Goal: Information Seeking & Learning: Learn about a topic

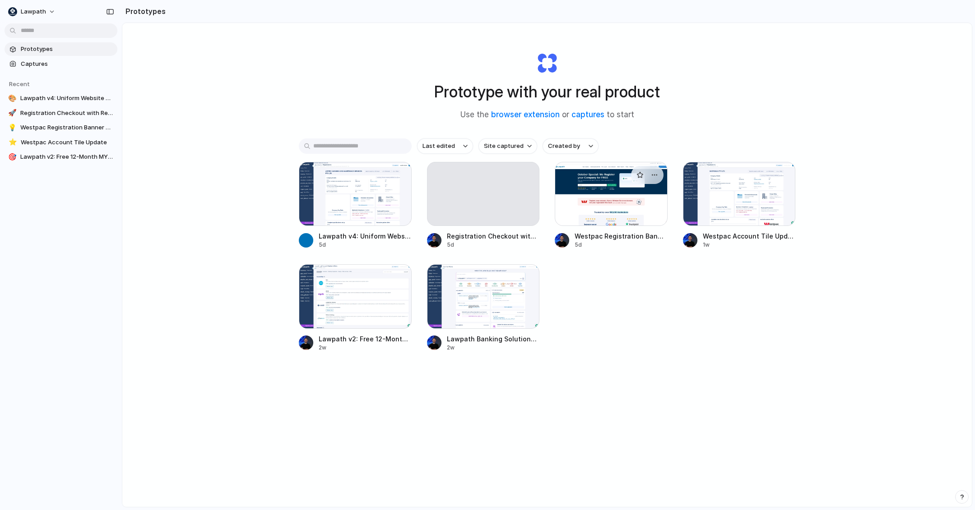
click at [586, 222] on div at bounding box center [611, 194] width 113 height 64
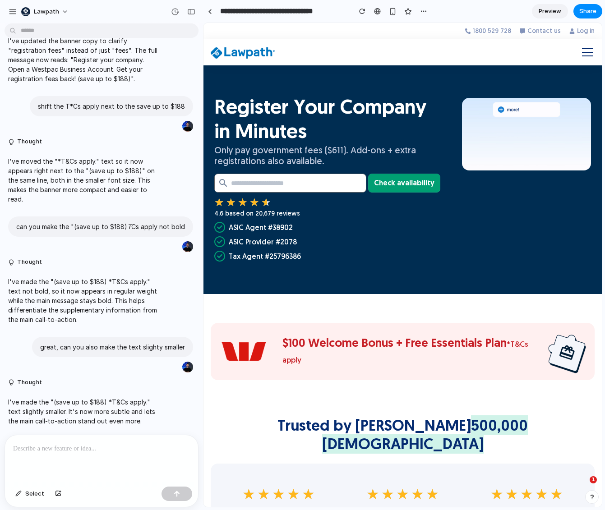
drag, startPoint x: 456, startPoint y: 307, endPoint x: 588, endPoint y: 1, distance: 333.7
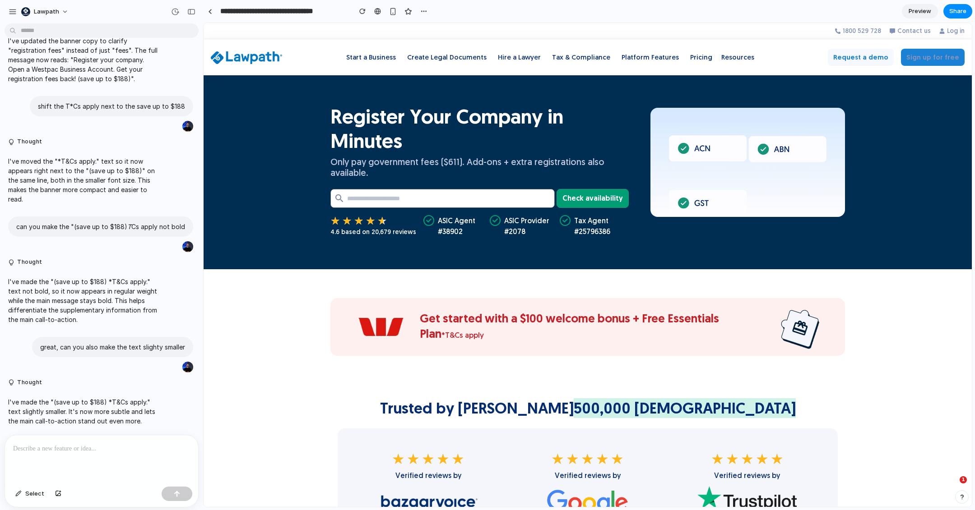
click at [484, 330] on span "*T&Cs apply" at bounding box center [462, 334] width 42 height 9
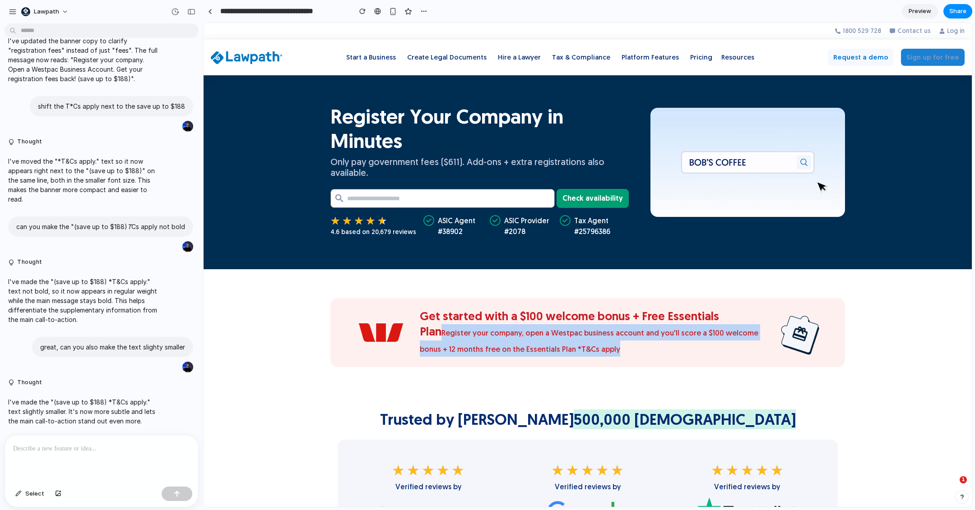
drag, startPoint x: 582, startPoint y: 350, endPoint x: 415, endPoint y: 333, distance: 168.2
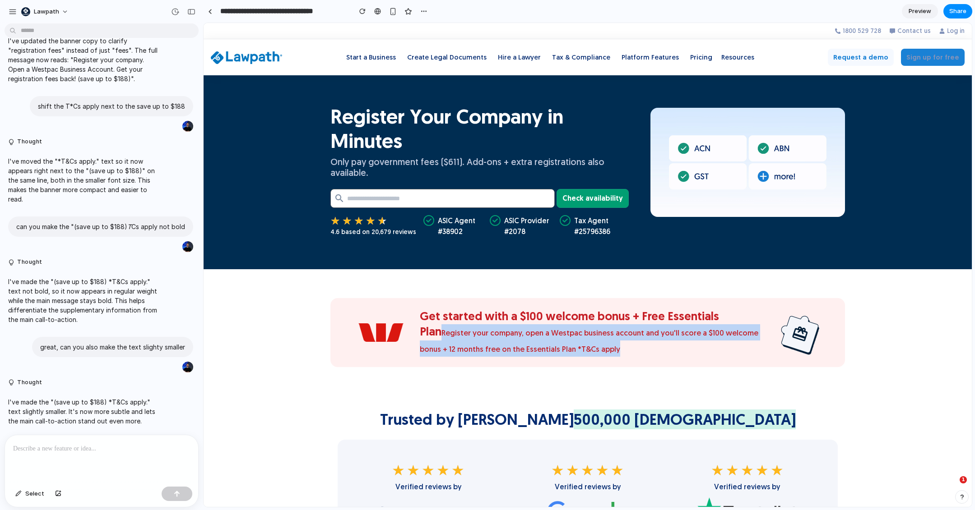
click at [420, 333] on h3 "Get started with a $100 welcome bonus + Free Essentials Plan Register your comp…" at bounding box center [592, 332] width 345 height 47
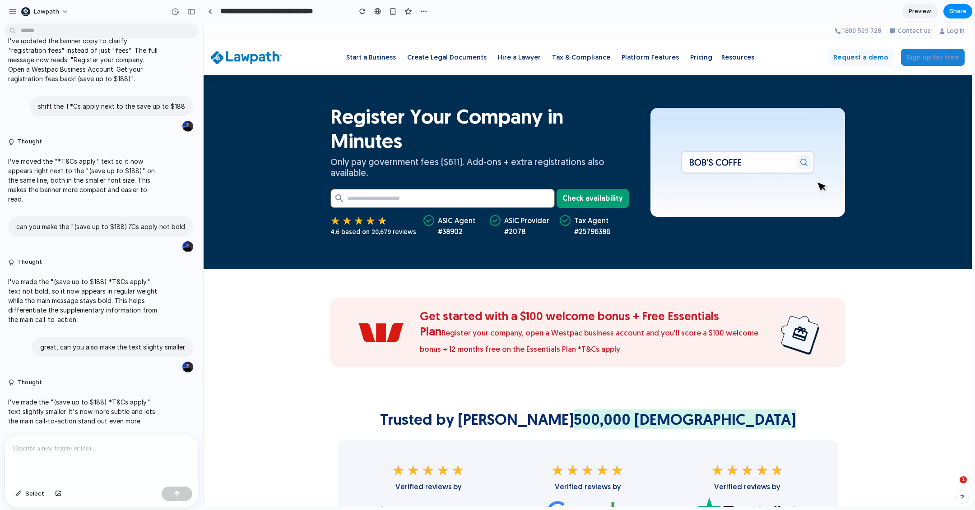
click at [933, 304] on div "Get started with a $100 welcome bonus + Free Essentials Plan Register your comp…" at bounding box center [587, 325] width 768 height 112
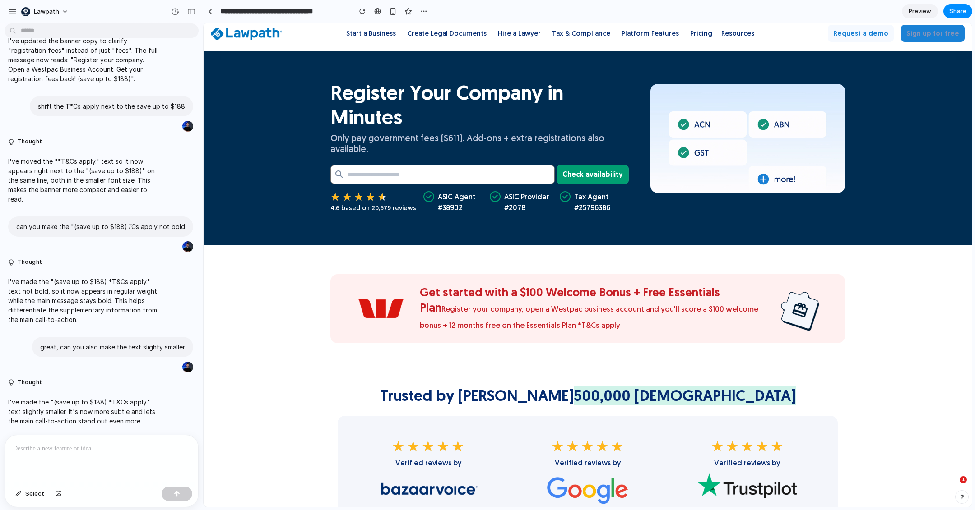
scroll to position [23, 0]
